Goal: Check status

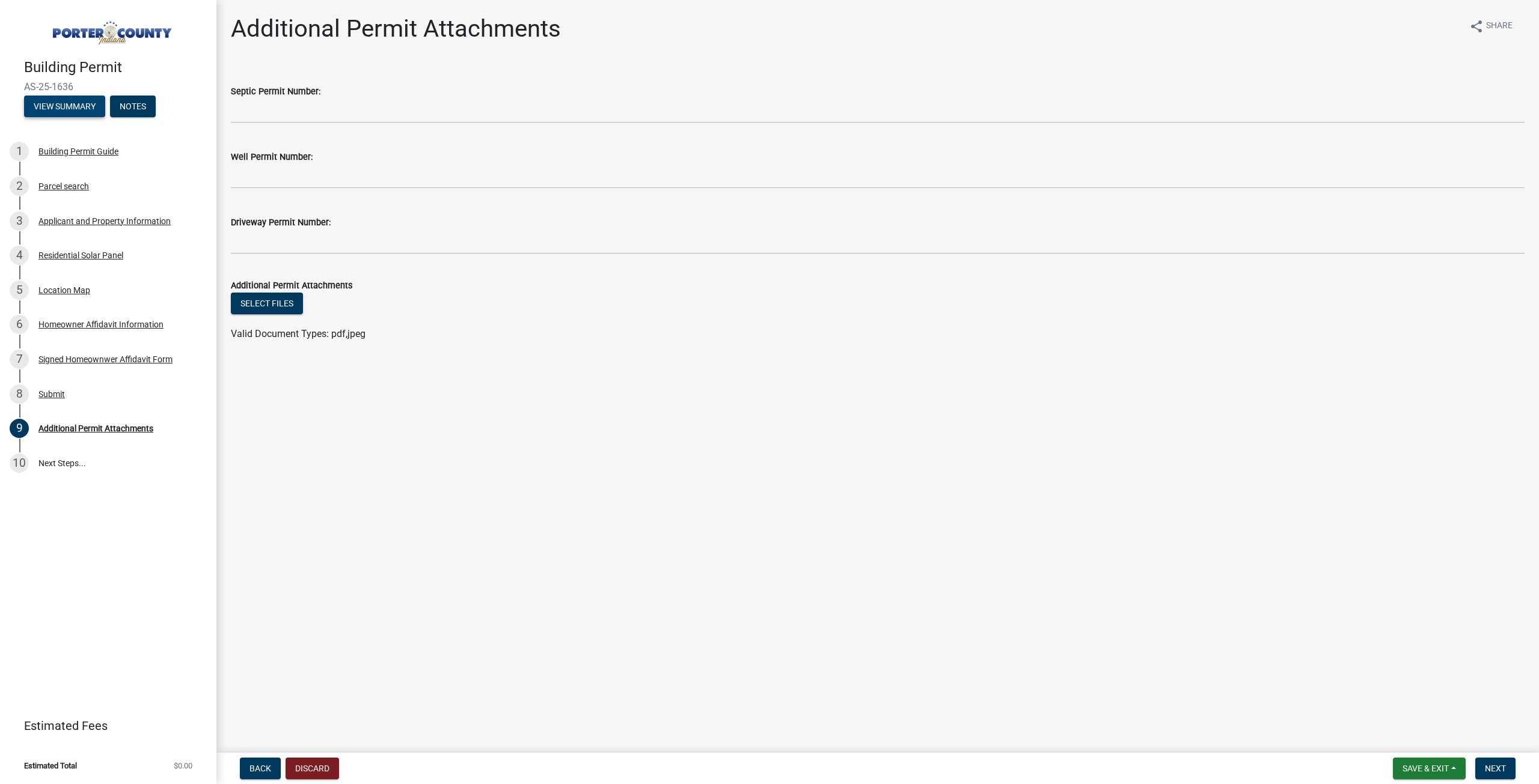
click at [72, 105] on button "View Summary" at bounding box center [65, 106] width 81 height 22
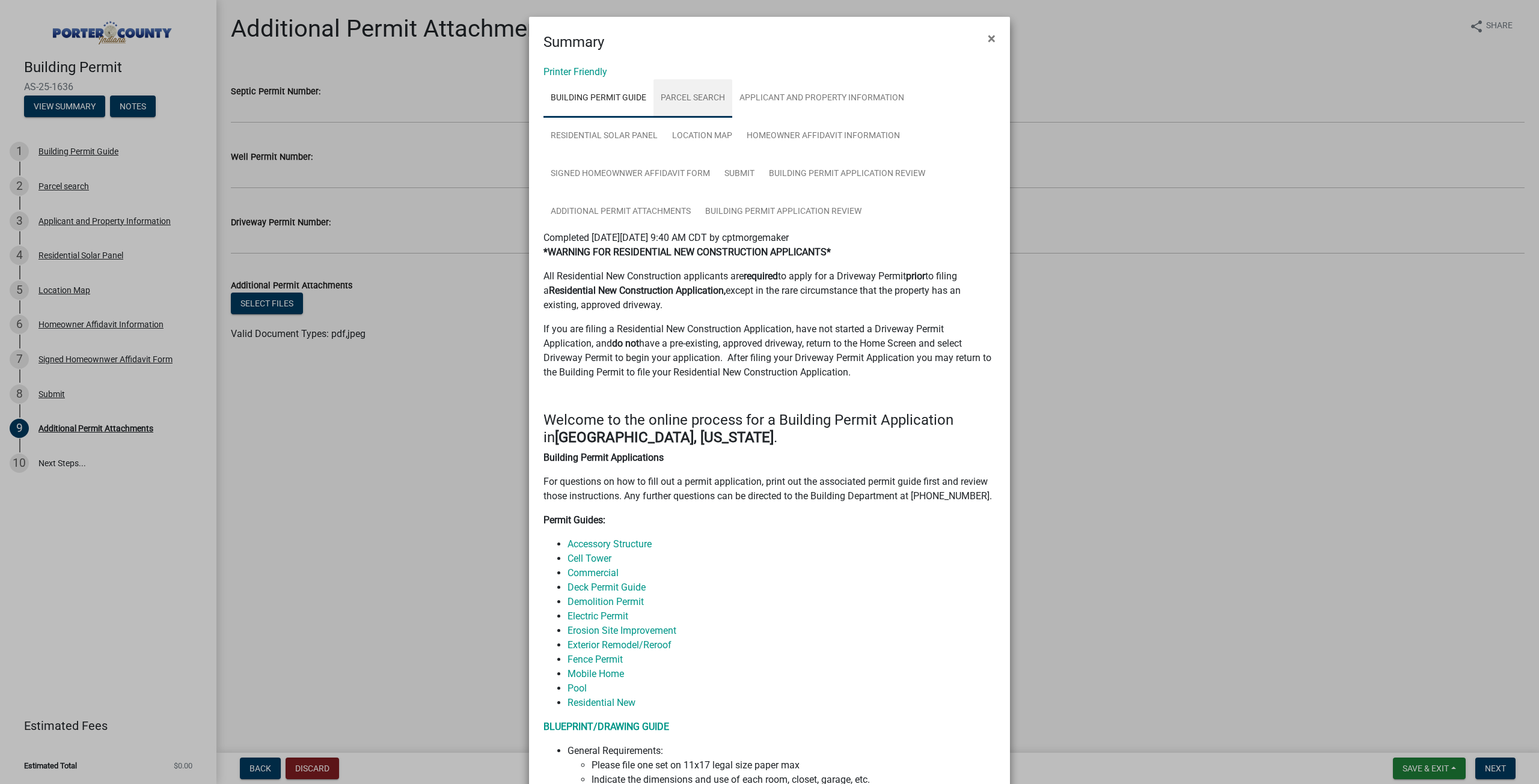
click at [673, 101] on link "Parcel search" at bounding box center [693, 98] width 79 height 39
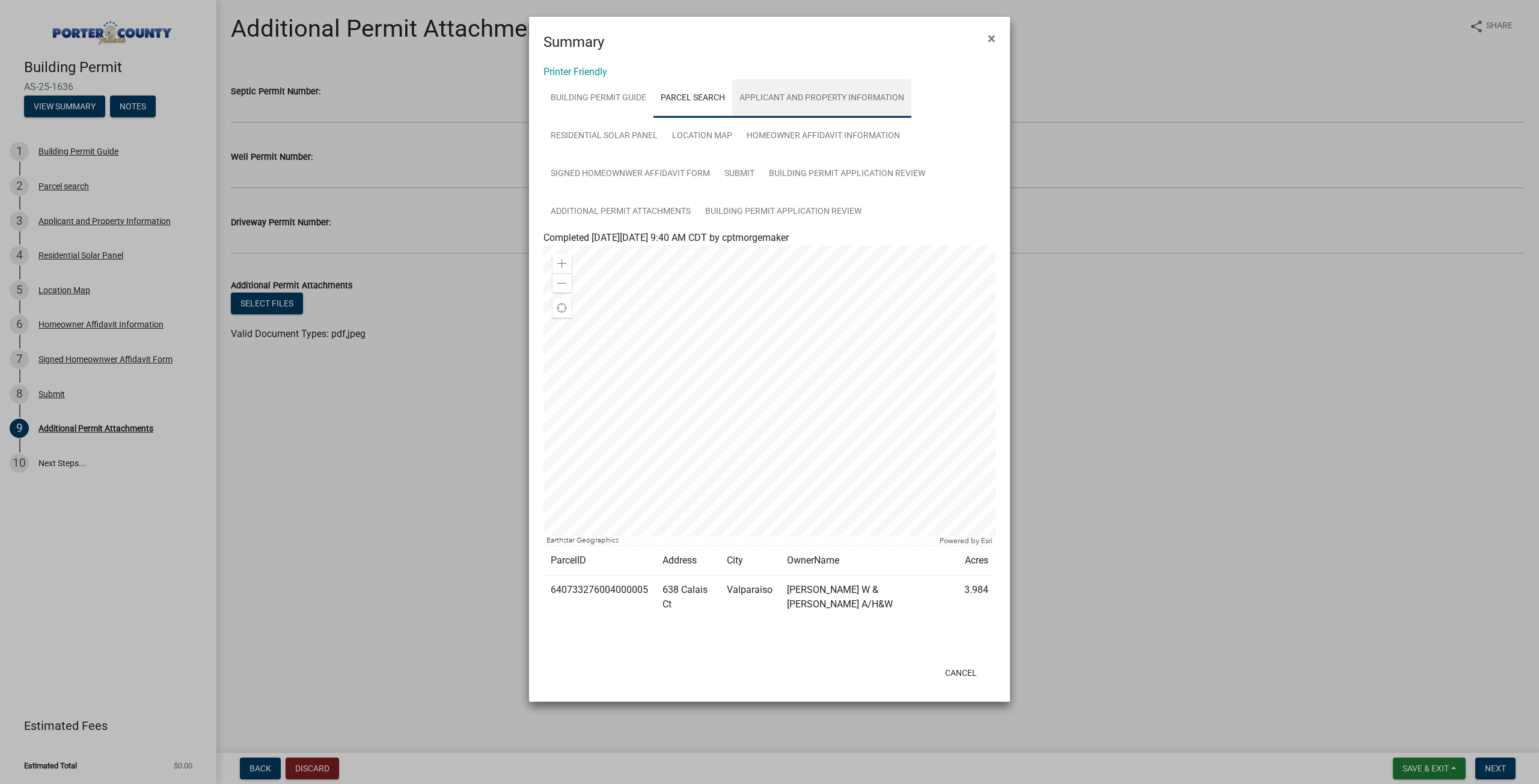
click at [798, 96] on link "Applicant and Property Information" at bounding box center [822, 98] width 180 height 39
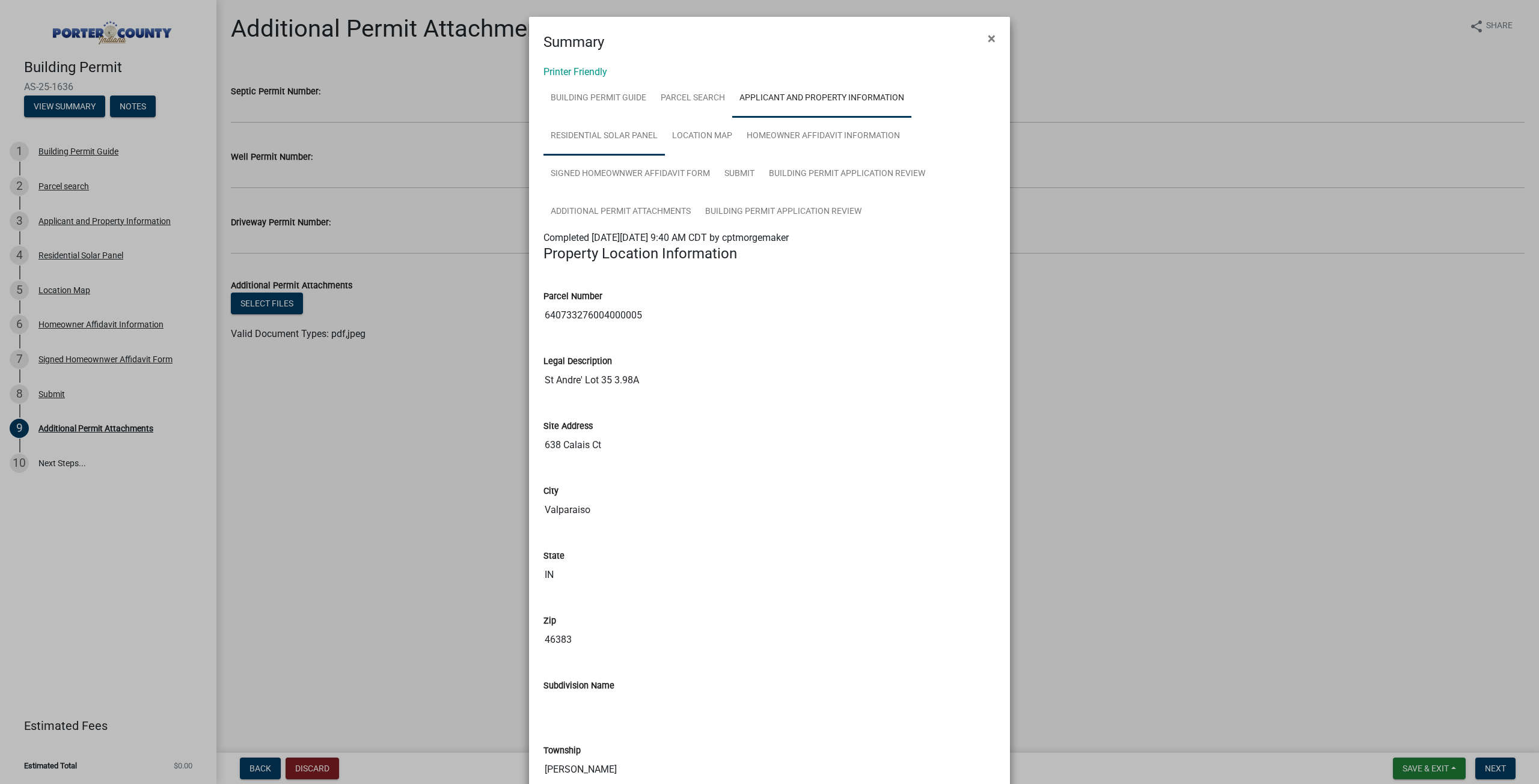
click at [632, 124] on link "Residential Solar Panel" at bounding box center [604, 136] width 121 height 39
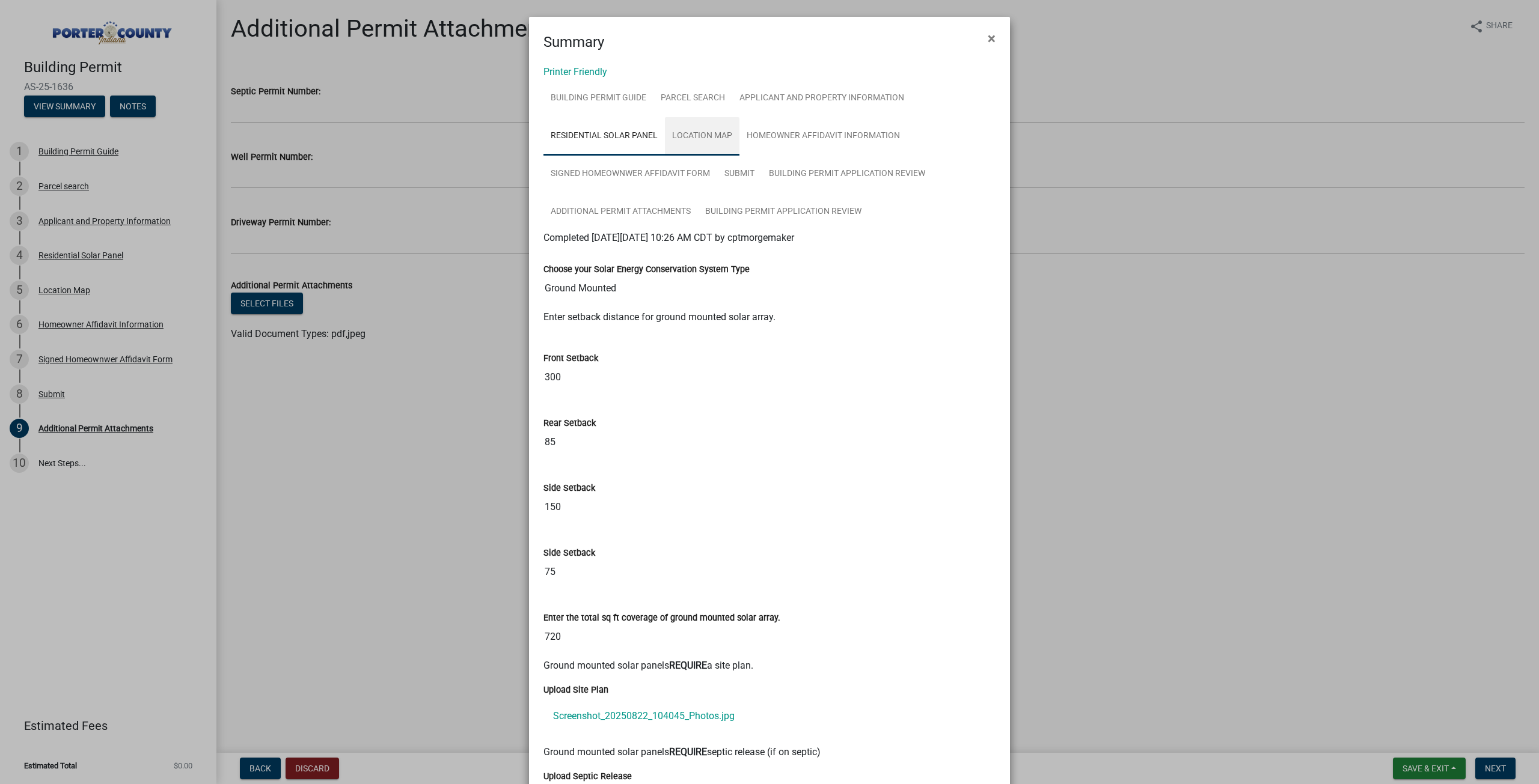
click at [729, 135] on link "Location Map" at bounding box center [701, 136] width 74 height 39
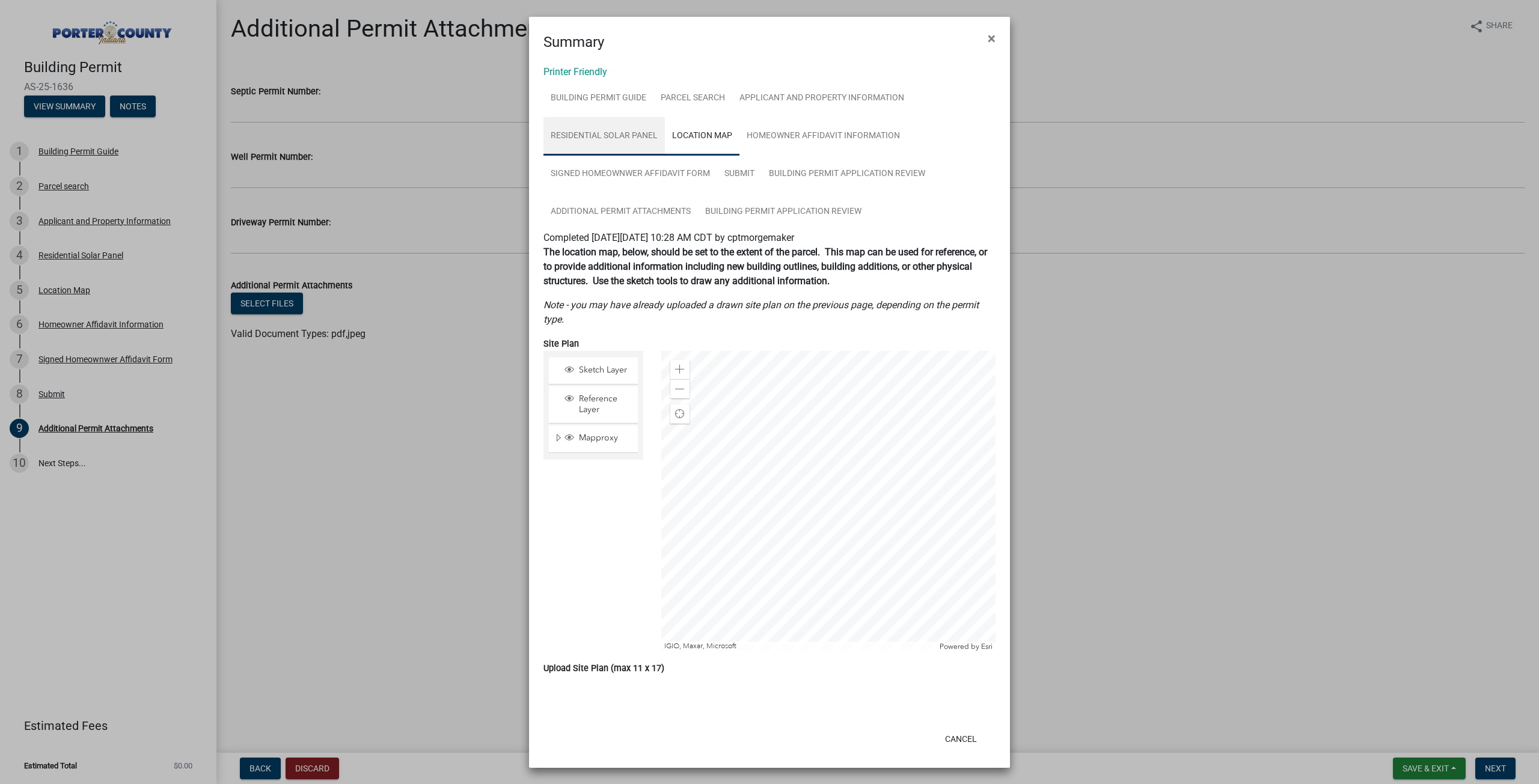
click at [621, 134] on link "Residential Solar Panel" at bounding box center [604, 136] width 121 height 39
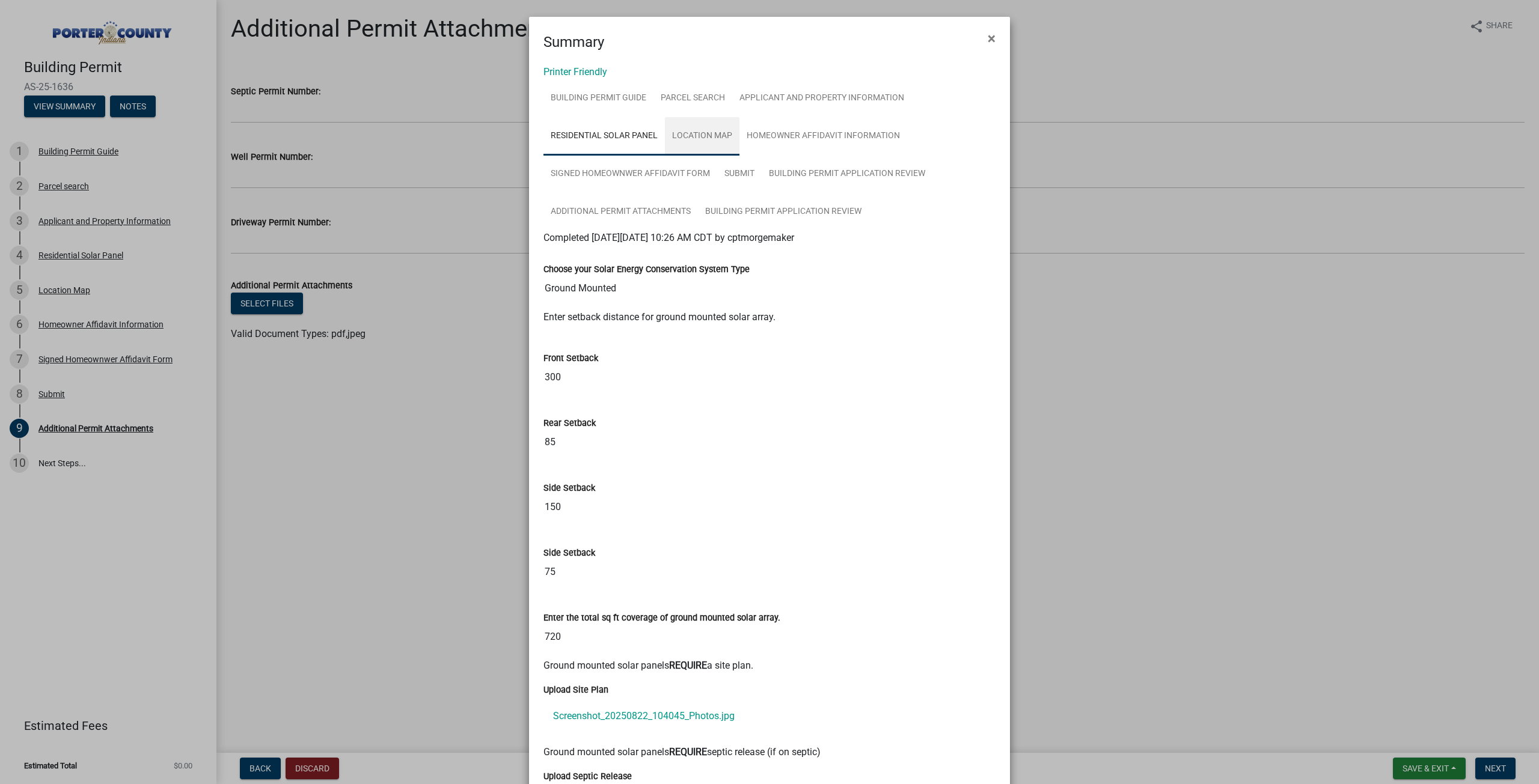
click at [712, 130] on link "Location Map" at bounding box center [701, 136] width 74 height 39
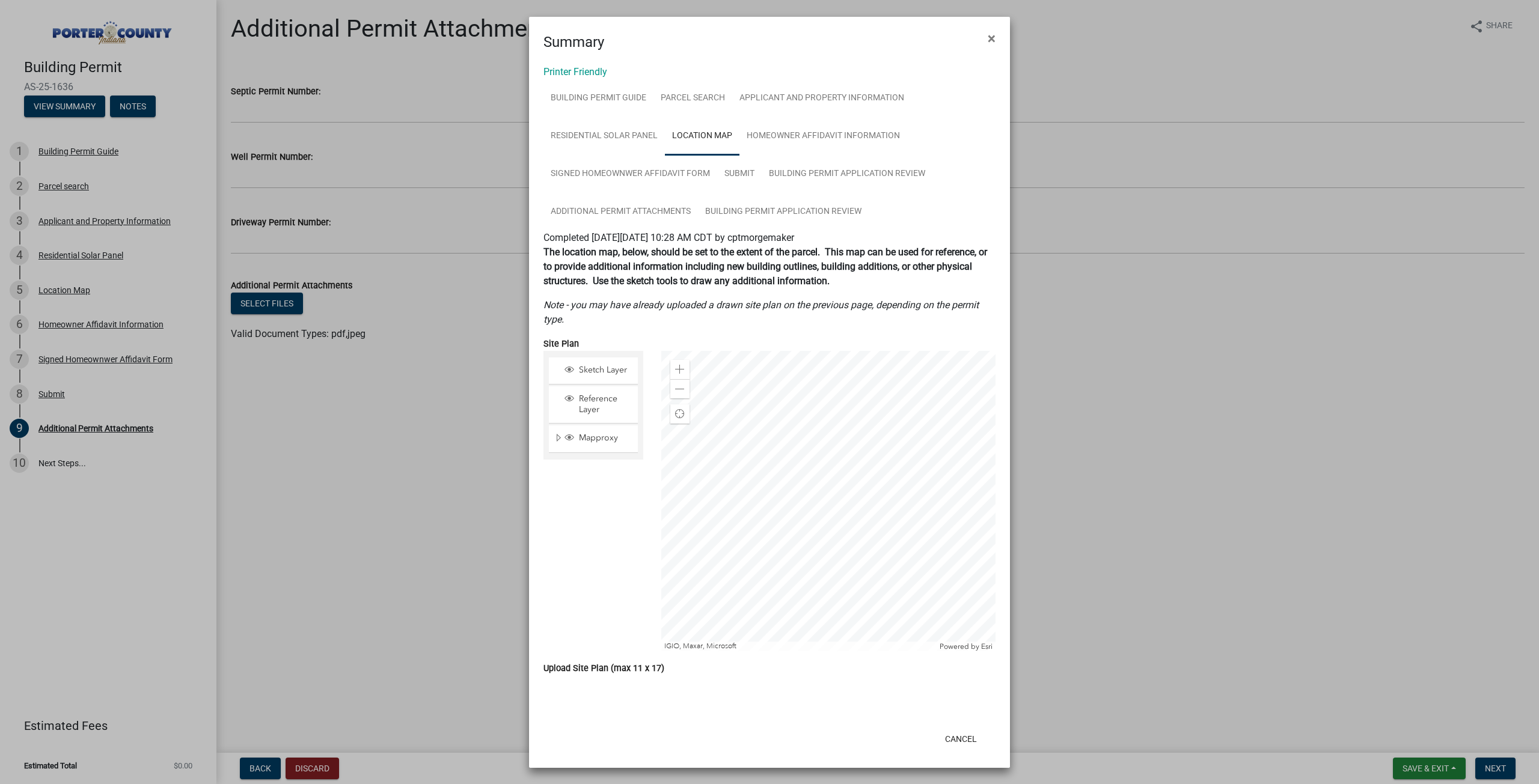
scroll to position [1, 0]
click at [825, 140] on link "Homeowner Affidavit Information" at bounding box center [823, 135] width 167 height 39
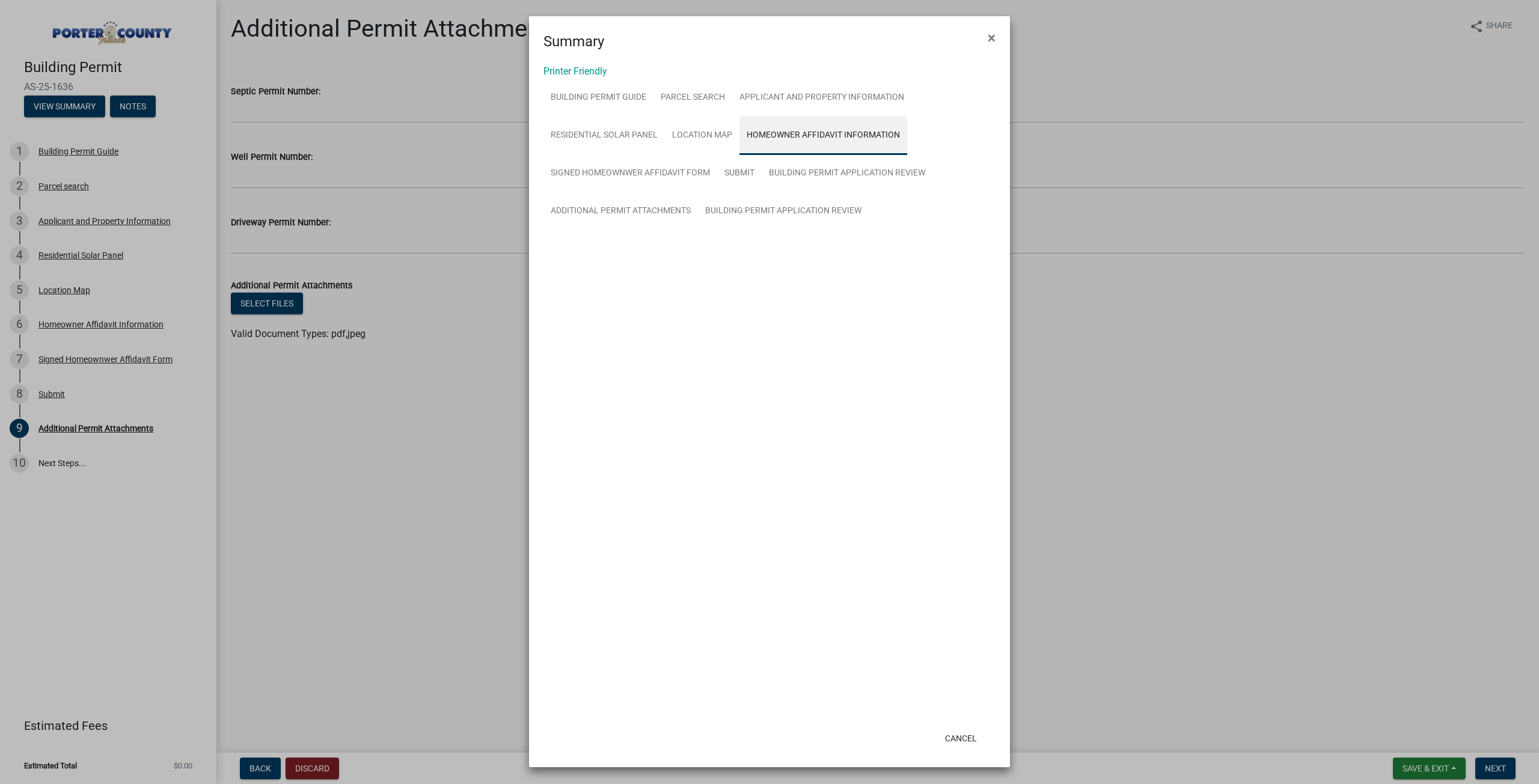
scroll to position [0, 0]
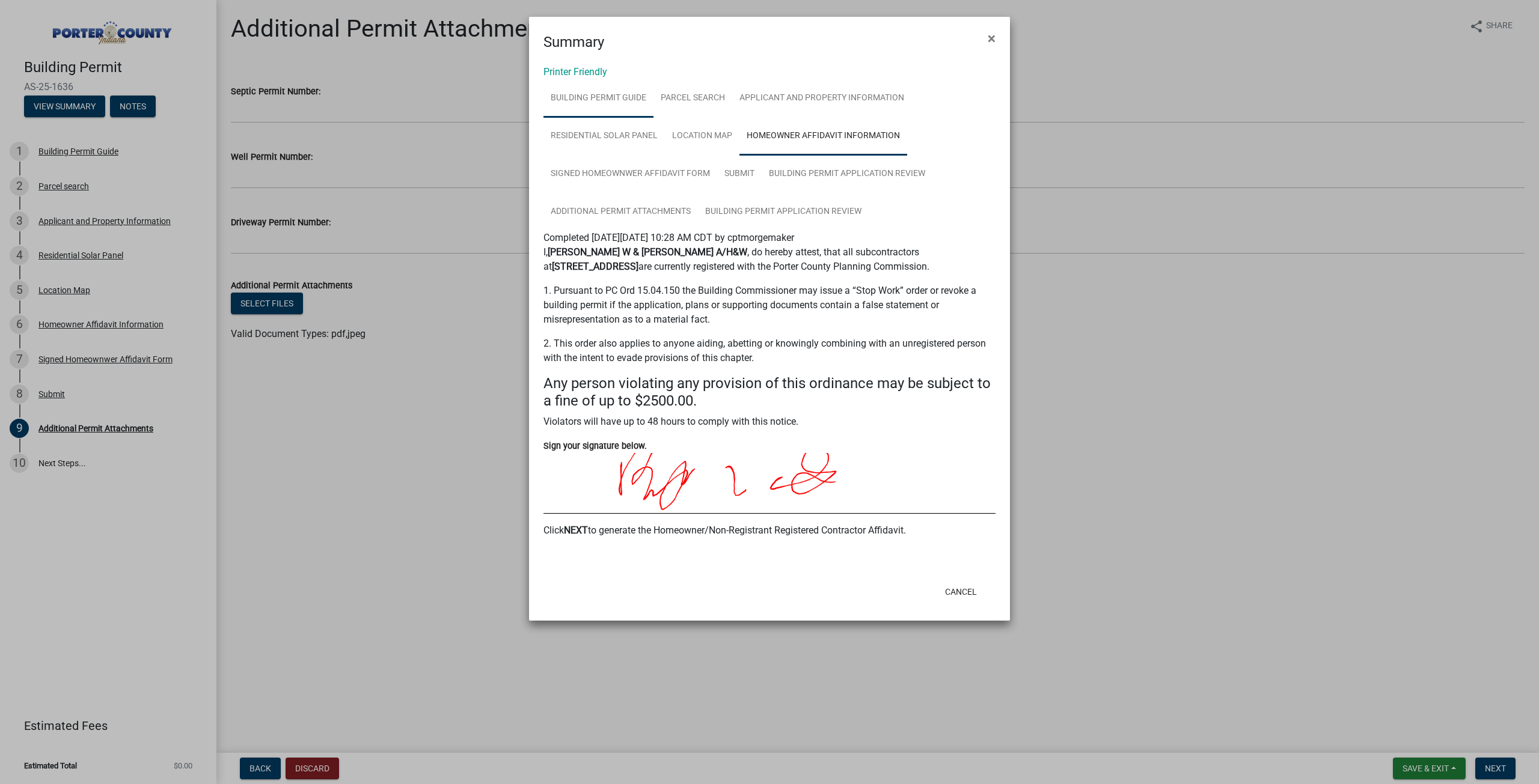
click at [586, 92] on link "Building Permit Guide" at bounding box center [598, 98] width 110 height 39
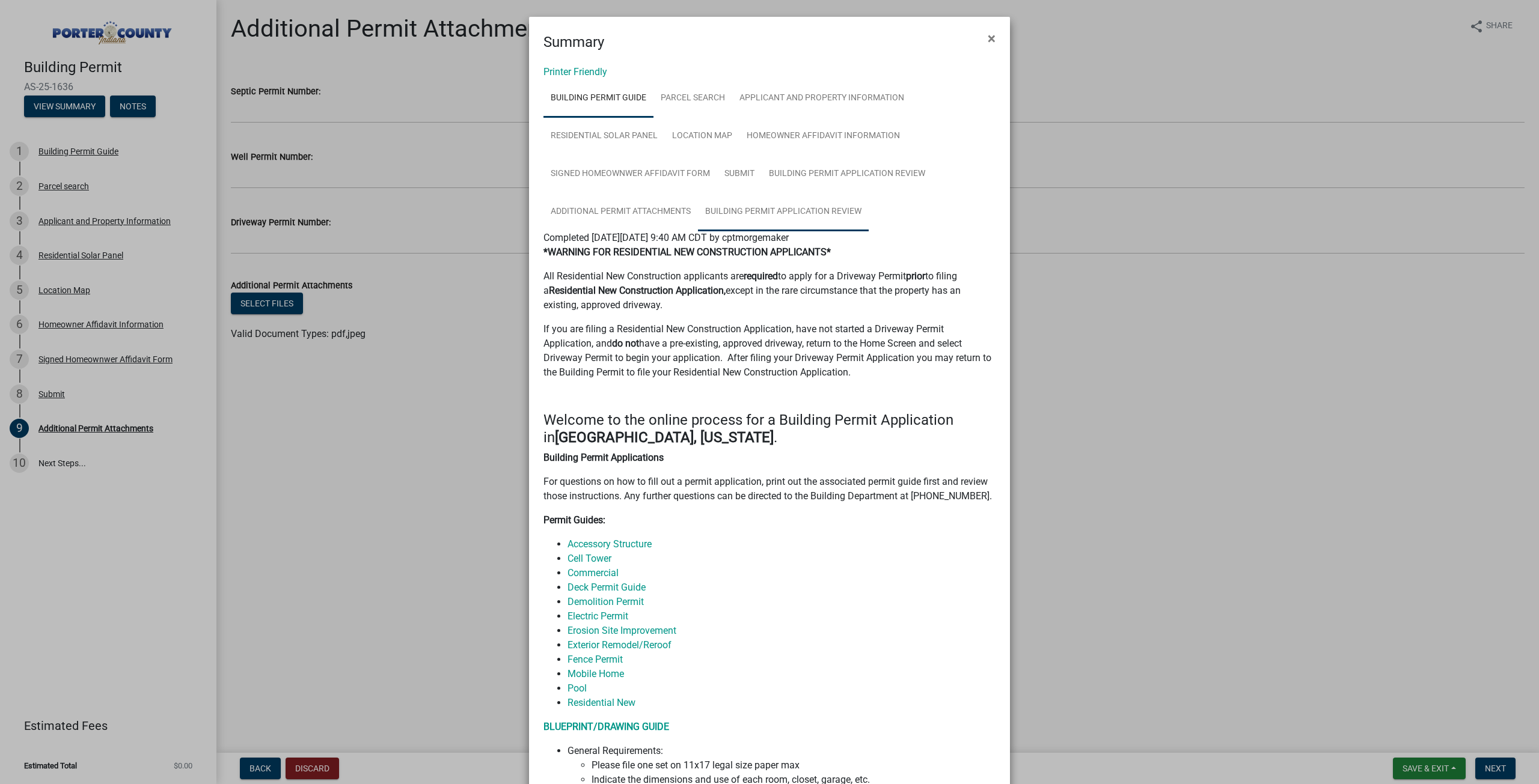
click at [786, 216] on link "Building Permit Application Review" at bounding box center [783, 212] width 171 height 39
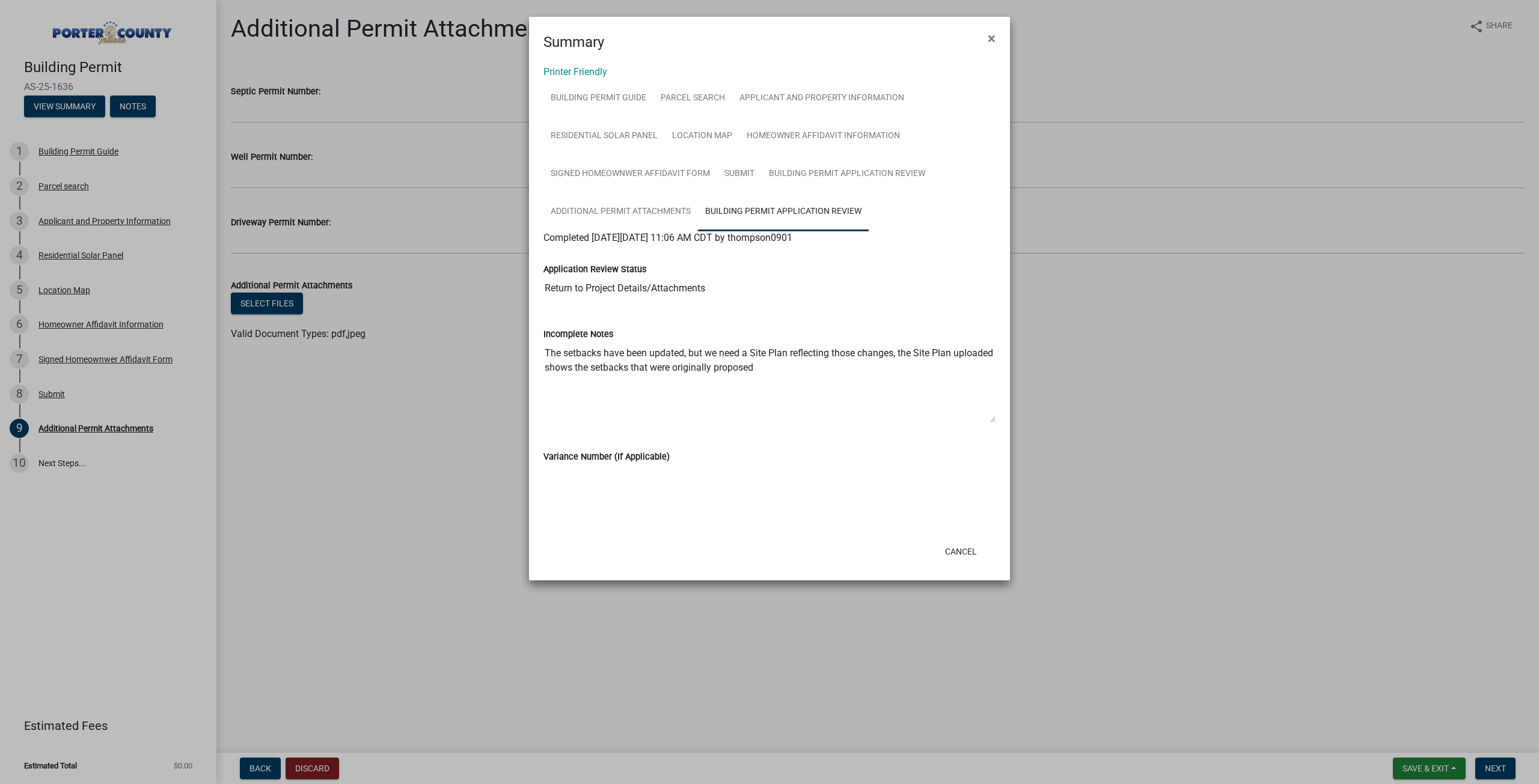
drag, startPoint x: 550, startPoint y: 357, endPoint x: 848, endPoint y: 364, distance: 298.1
click at [848, 364] on textarea "The setbacks have been updated, but we need a Site Plan reflecting those change…" at bounding box center [769, 382] width 452 height 82
drag, startPoint x: 809, startPoint y: 364, endPoint x: 557, endPoint y: 349, distance: 252.4
click at [557, 349] on textarea "The setbacks have been updated, but we need a Site Plan reflecting those change…" at bounding box center [769, 382] width 452 height 82
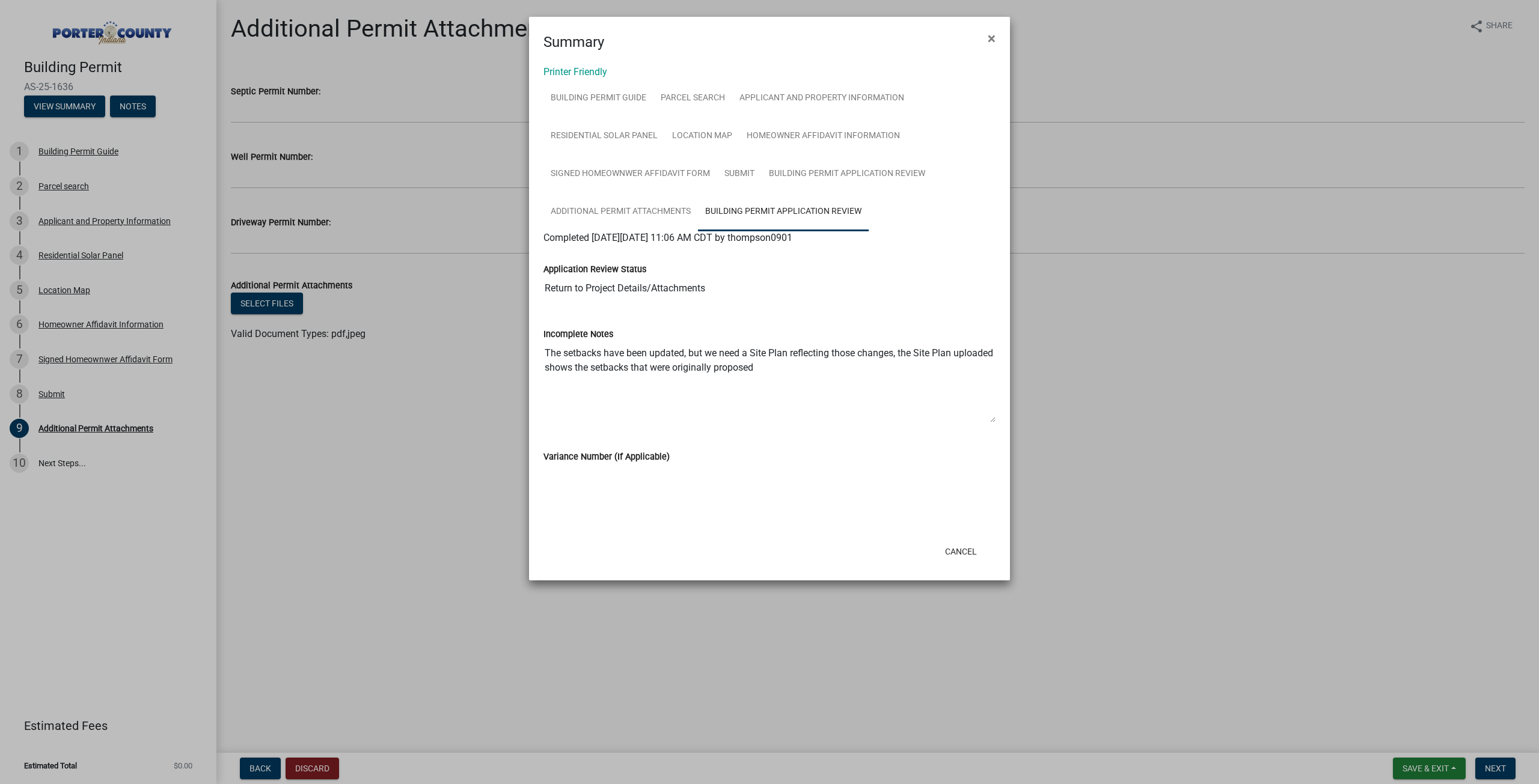
click at [557, 349] on textarea "The setbacks have been updated, but we need a Site Plan reflecting those change…" at bounding box center [769, 382] width 452 height 82
click at [809, 368] on textarea "The setbacks have been updated, but we need a Site Plan reflecting those change…" at bounding box center [769, 382] width 452 height 82
click at [369, 341] on ngb-modal-window "Summary × Printer Friendly Building Permit Guide Parcel search Applicant and Pr…" at bounding box center [769, 392] width 1539 height 784
